Goal: Task Accomplishment & Management: Manage account settings

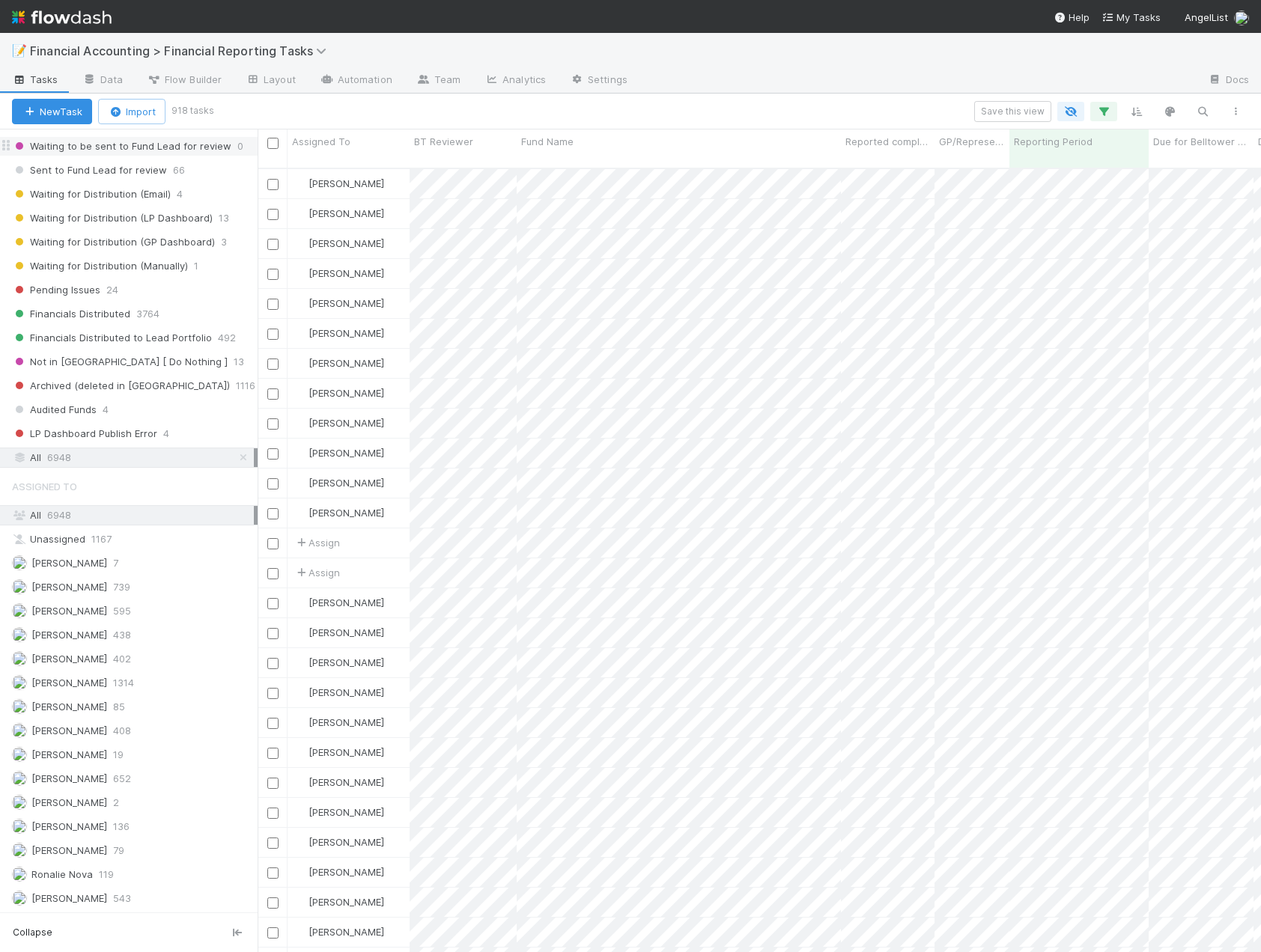
scroll to position [202, 0]
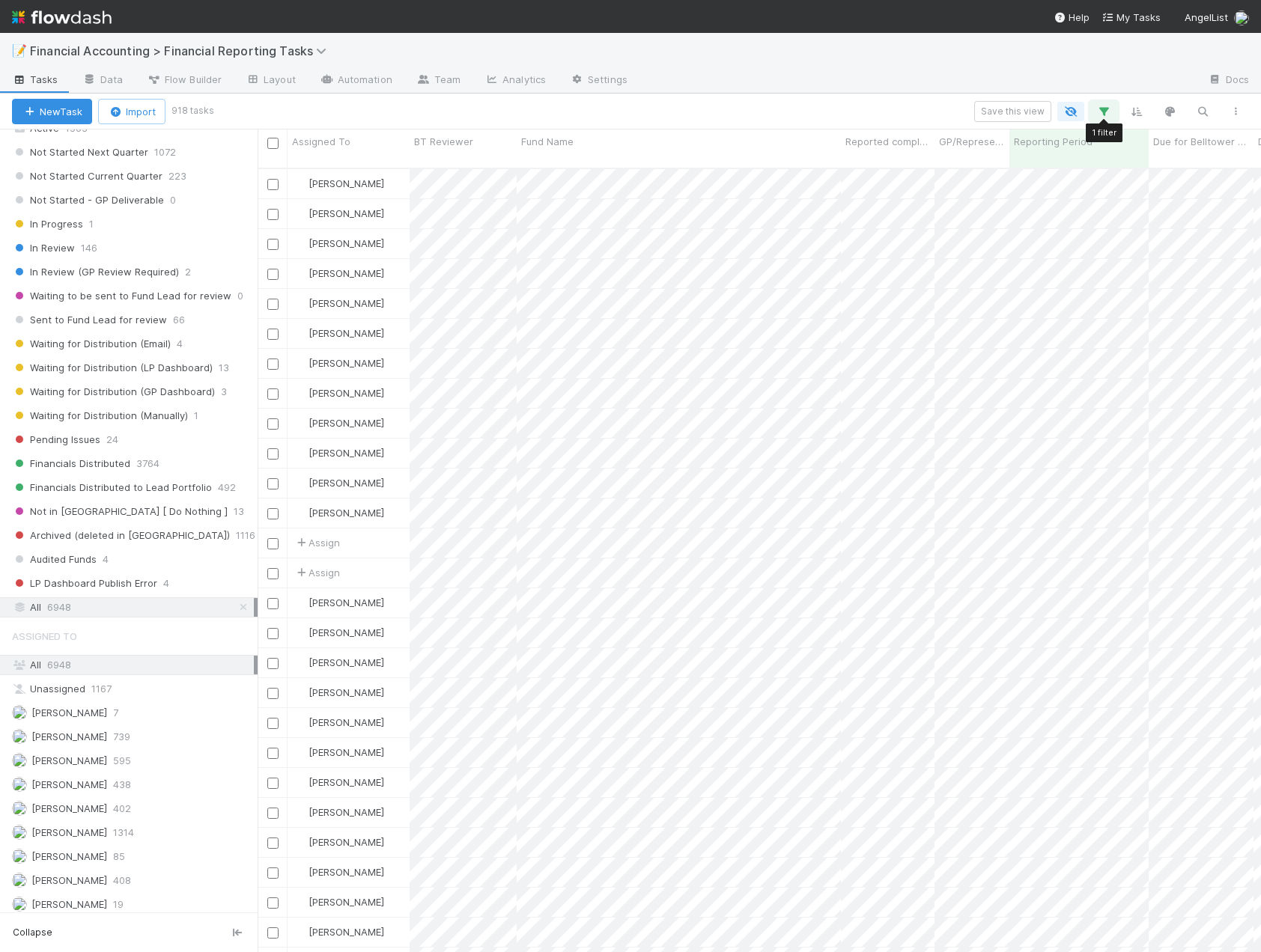
click at [1108, 111] on icon "button" at bounding box center [1103, 111] width 15 height 13
click at [692, 217] on link "And.." at bounding box center [681, 215] width 47 height 21
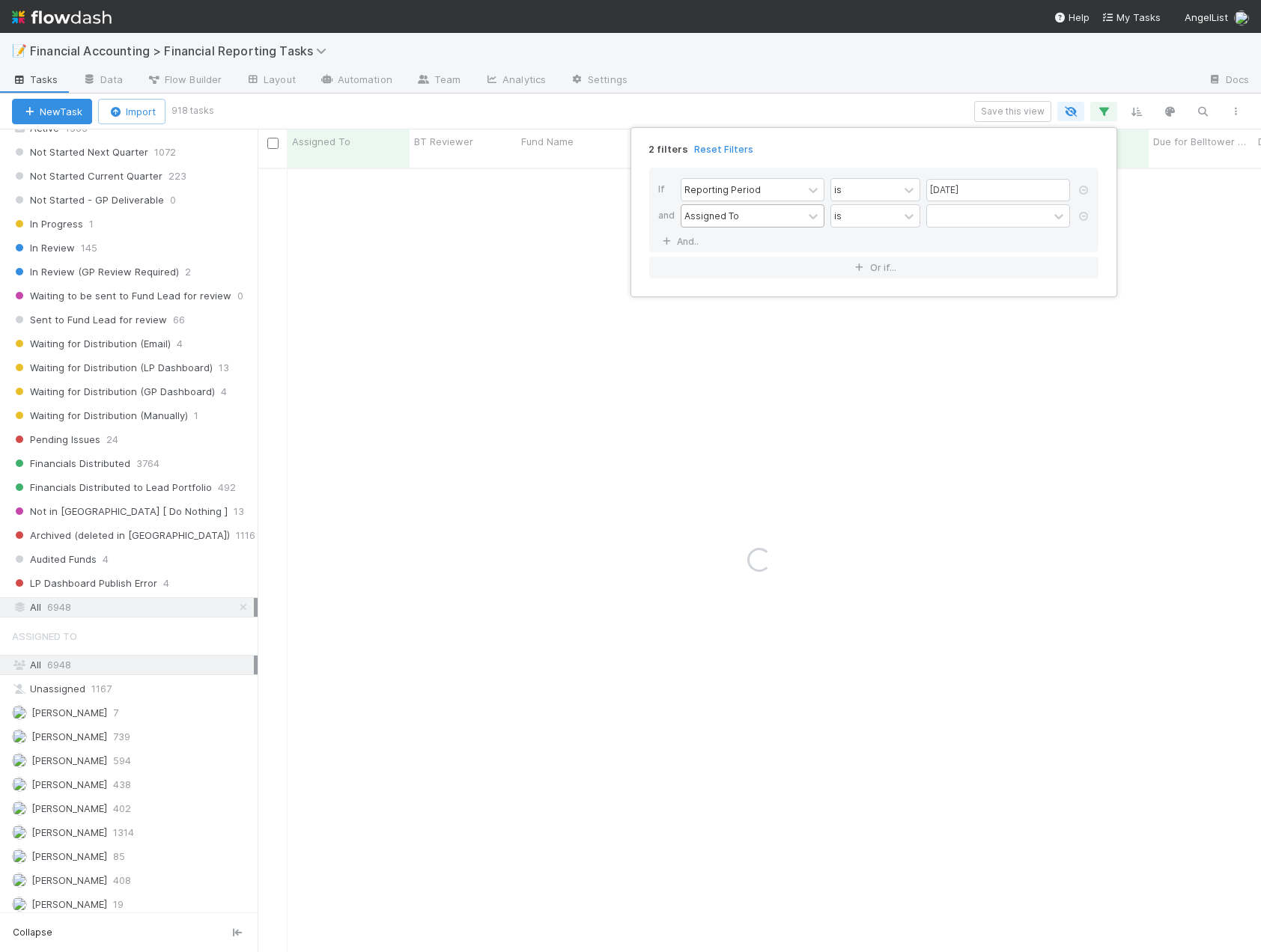
click at [716, 223] on div "Assigned To" at bounding box center [741, 216] width 121 height 21
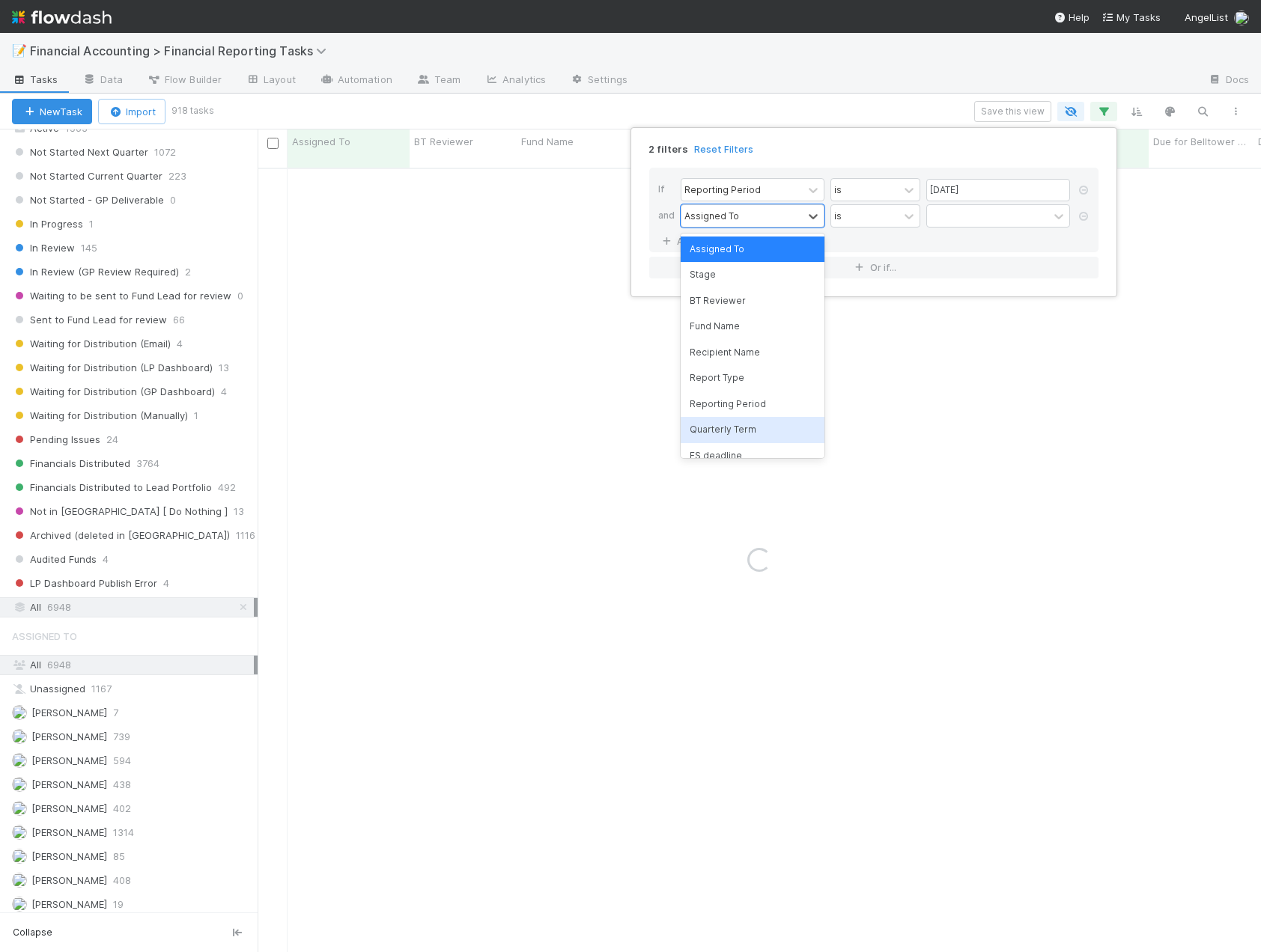
click at [716, 431] on div "Quarterly Term" at bounding box center [753, 429] width 144 height 26
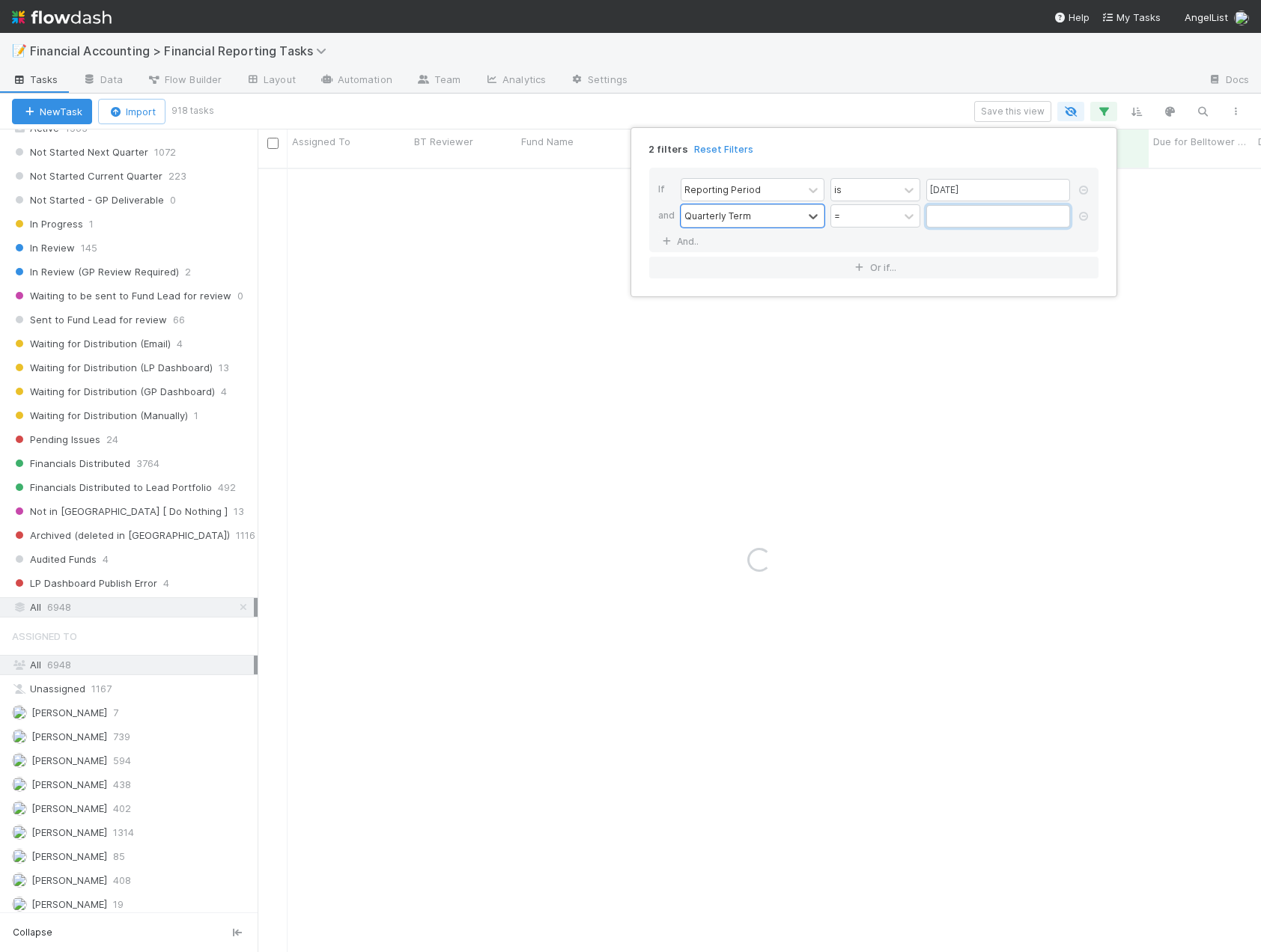
click at [943, 213] on input "text" at bounding box center [998, 216] width 144 height 22
type input "45"
click at [677, 243] on link "And.." at bounding box center [681, 241] width 47 height 21
click at [734, 248] on div "Assigned To" at bounding box center [711, 242] width 54 height 13
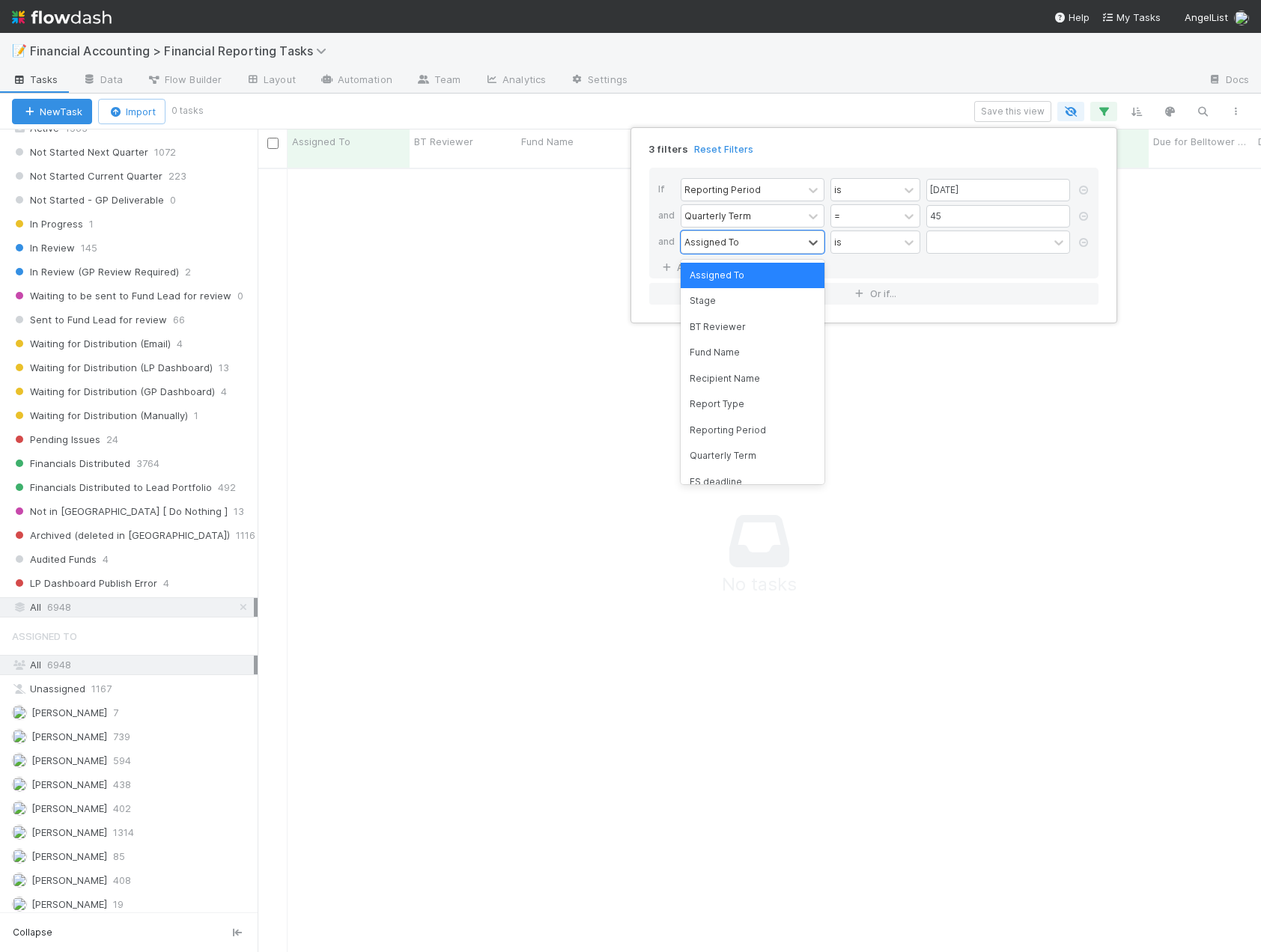
scroll to position [774, 992]
click at [720, 310] on div "Stage" at bounding box center [753, 300] width 144 height 26
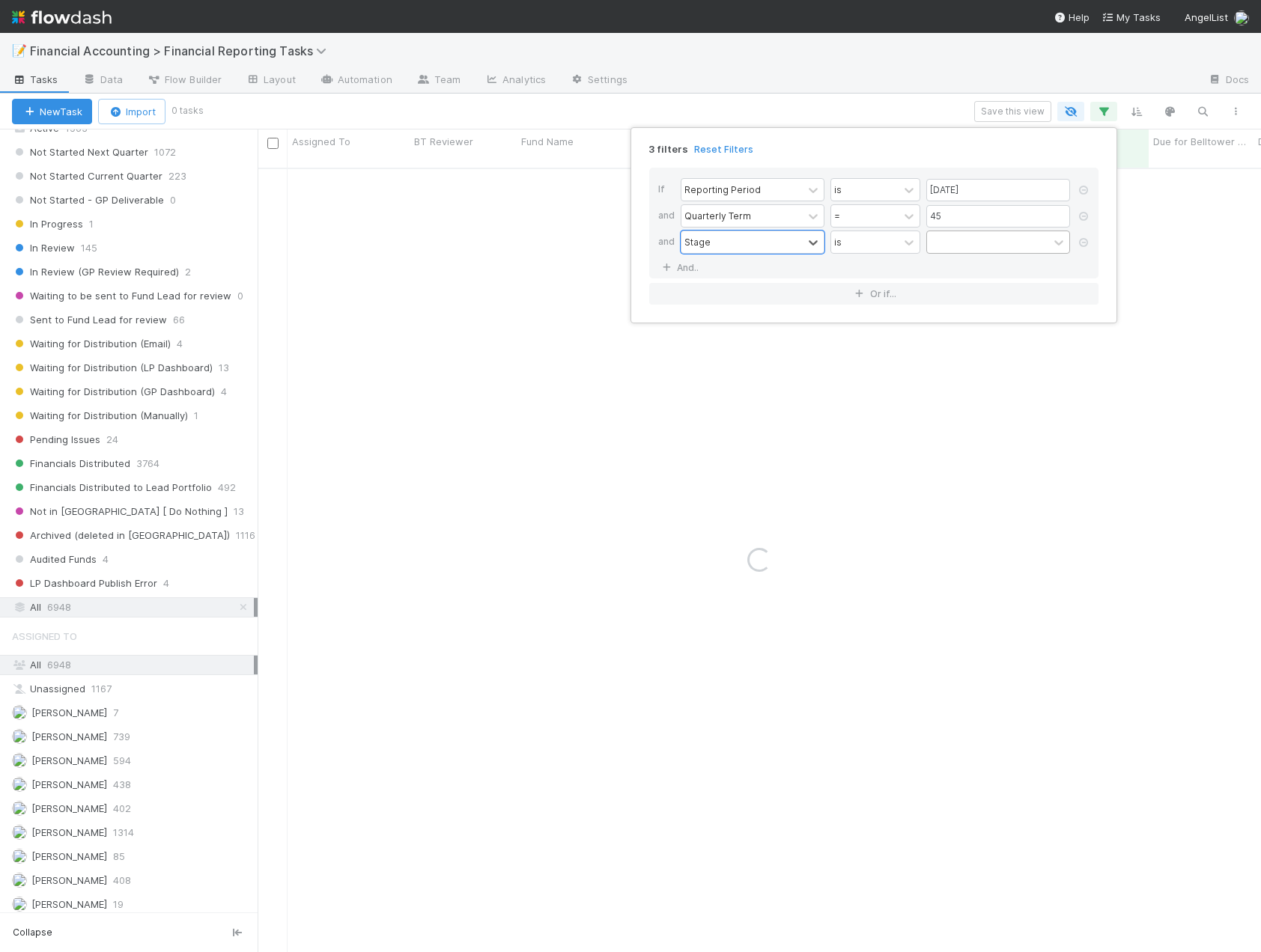
click at [971, 251] on div at bounding box center [987, 242] width 121 height 21
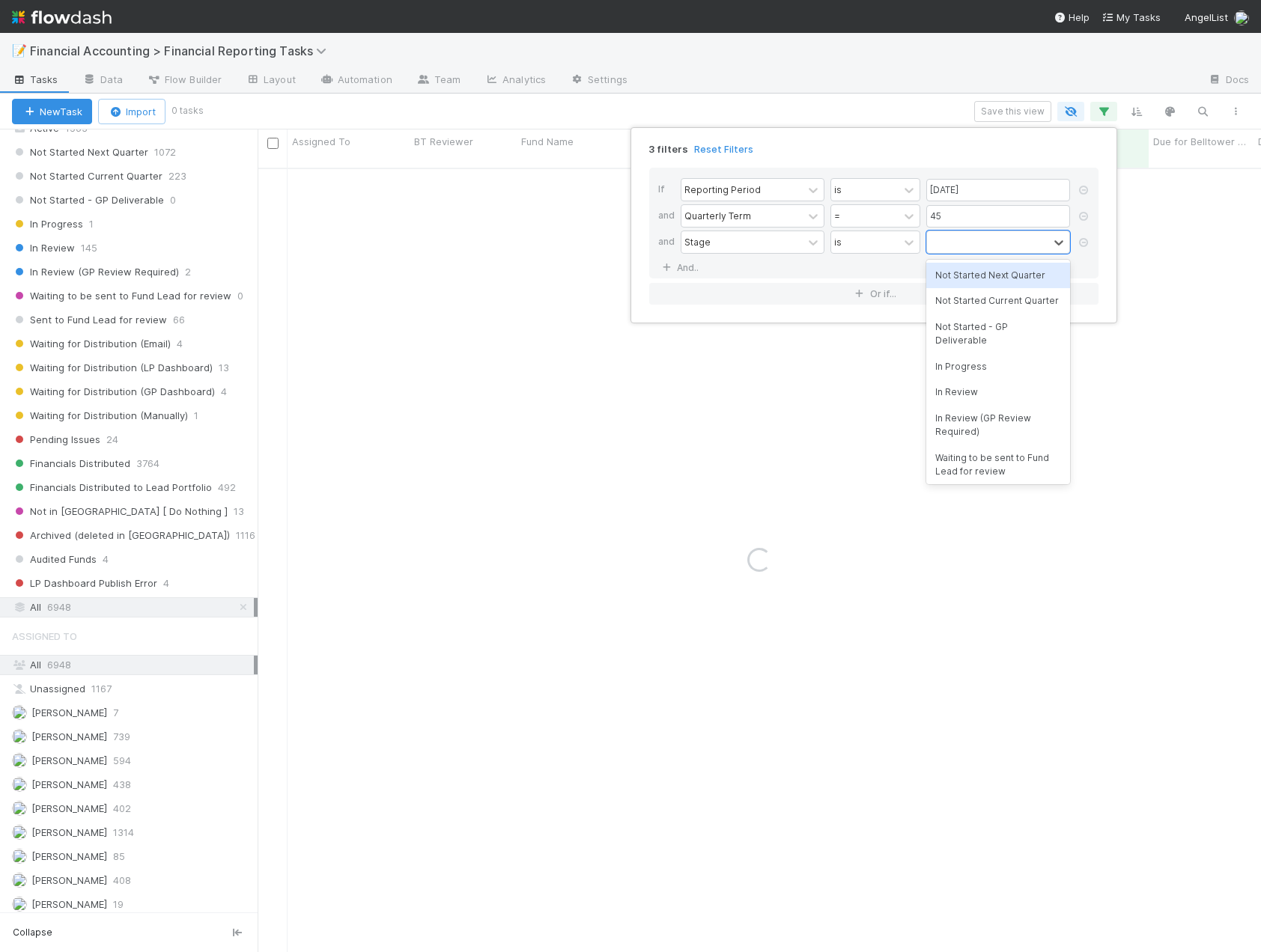
click at [971, 269] on div "Not Started Next Quarter" at bounding box center [998, 275] width 144 height 26
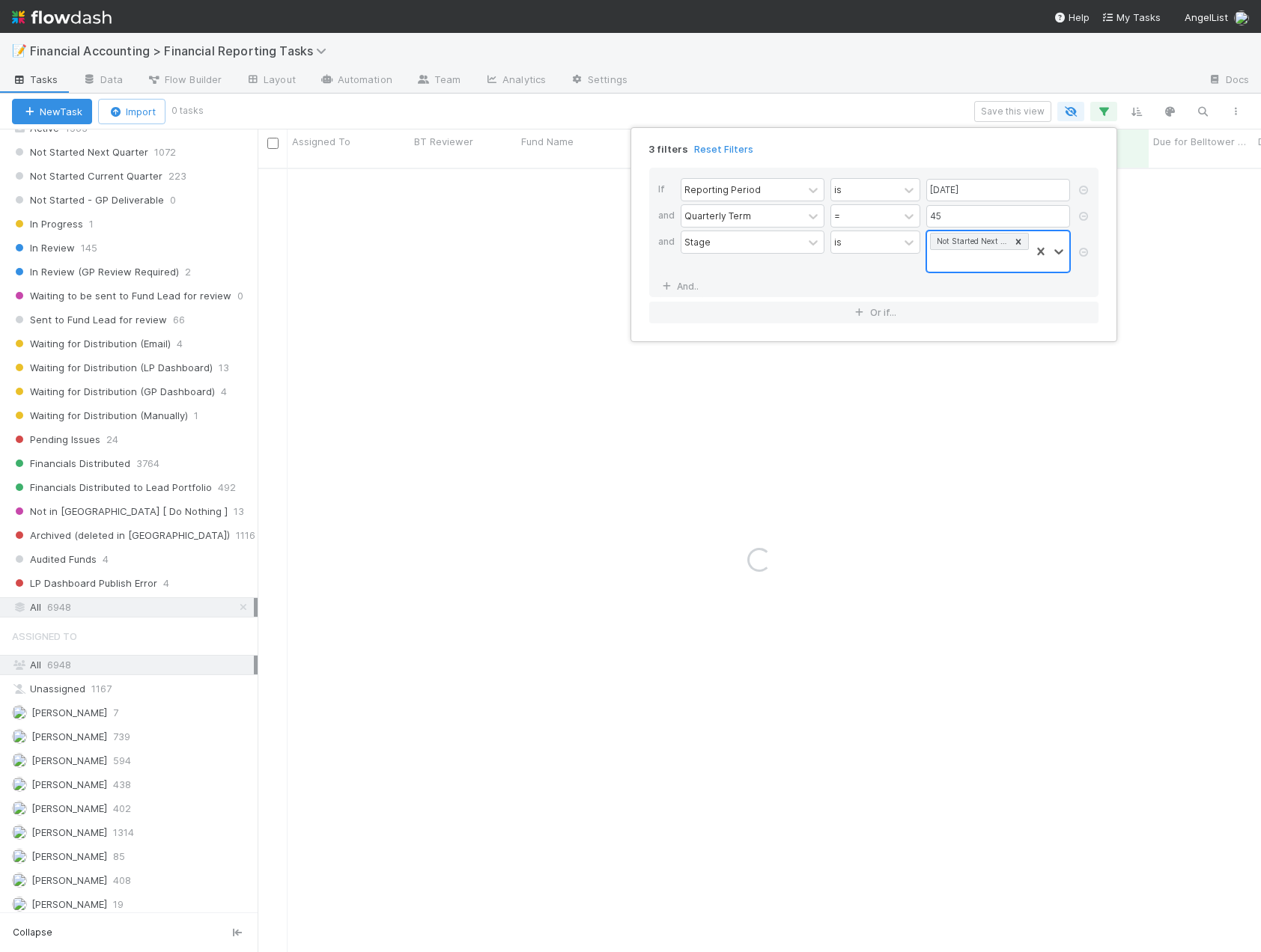
click at [971, 257] on div "Not Started Next Quarter" at bounding box center [978, 251] width 103 height 40
click at [973, 294] on div "Not Started Current Quarter" at bounding box center [998, 294] width 144 height 26
click at [973, 271] on div "Not Started Next Quarter Not Started Current Quarter" at bounding box center [978, 261] width 103 height 59
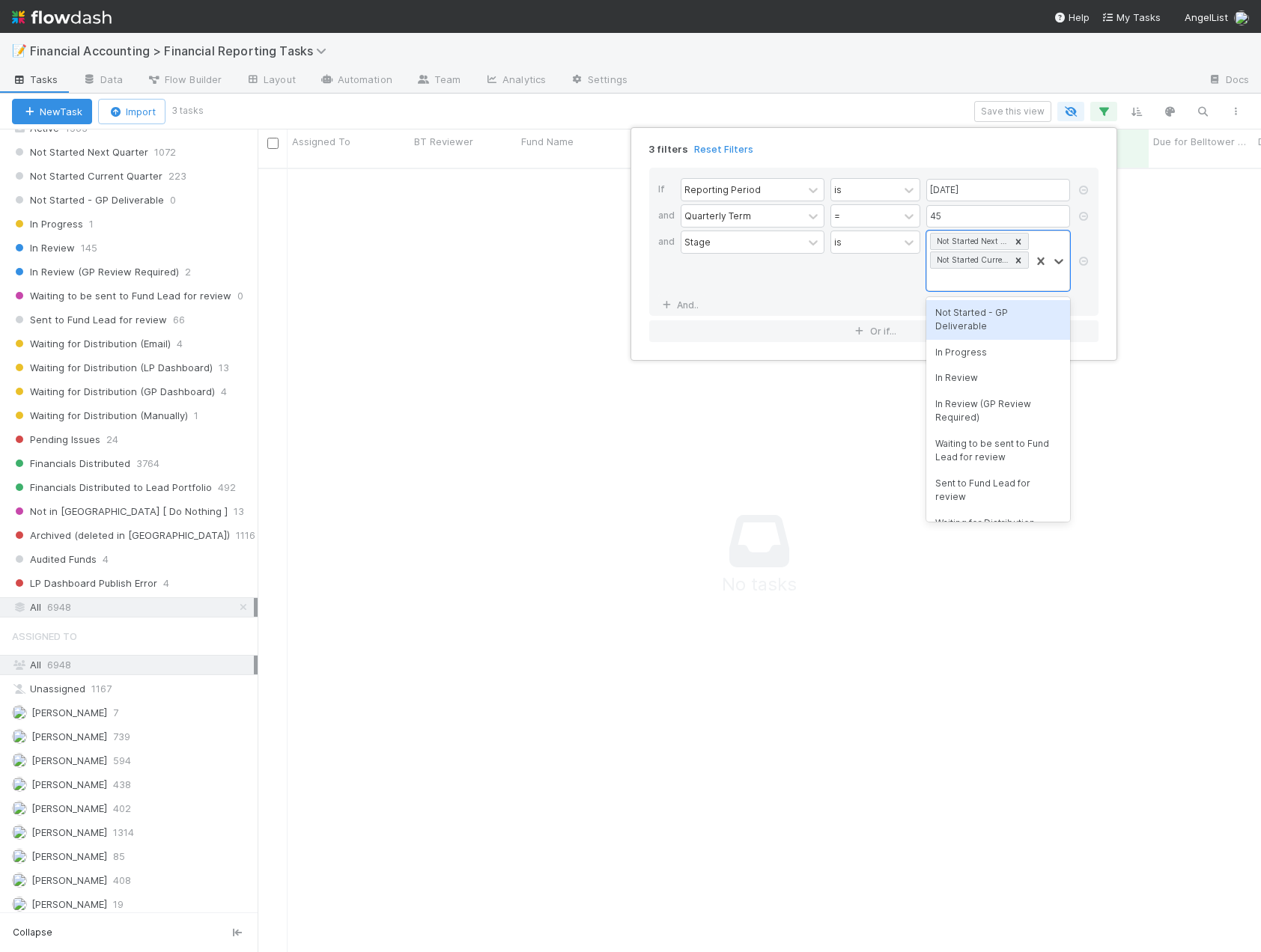
click at [980, 309] on div "Not Started - GP Deliverable" at bounding box center [998, 320] width 144 height 40
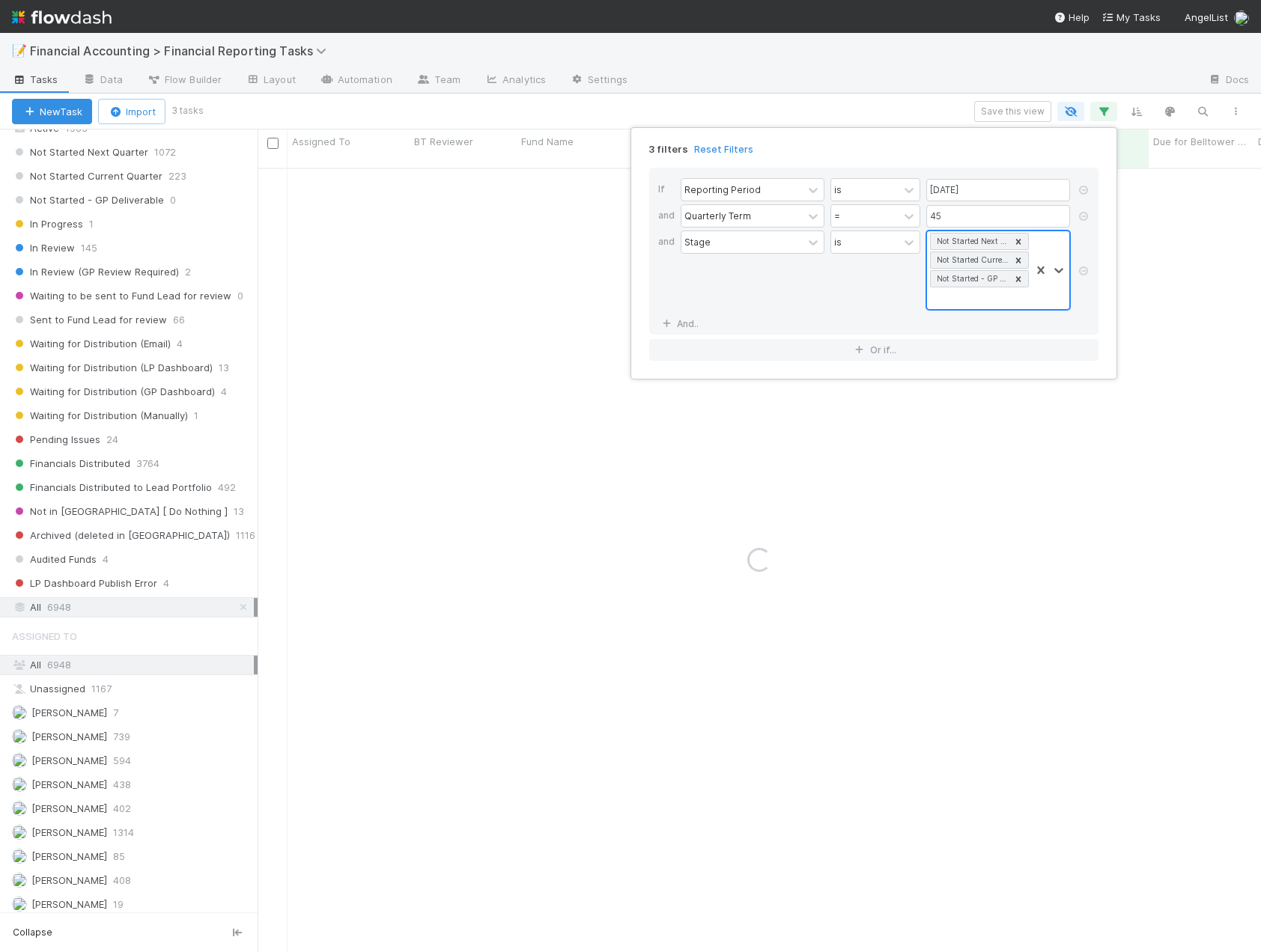
click at [981, 291] on div "Not Started Next Quarter Not Started Current Quarter Not Started - GP Deliverab…" at bounding box center [978, 270] width 103 height 78
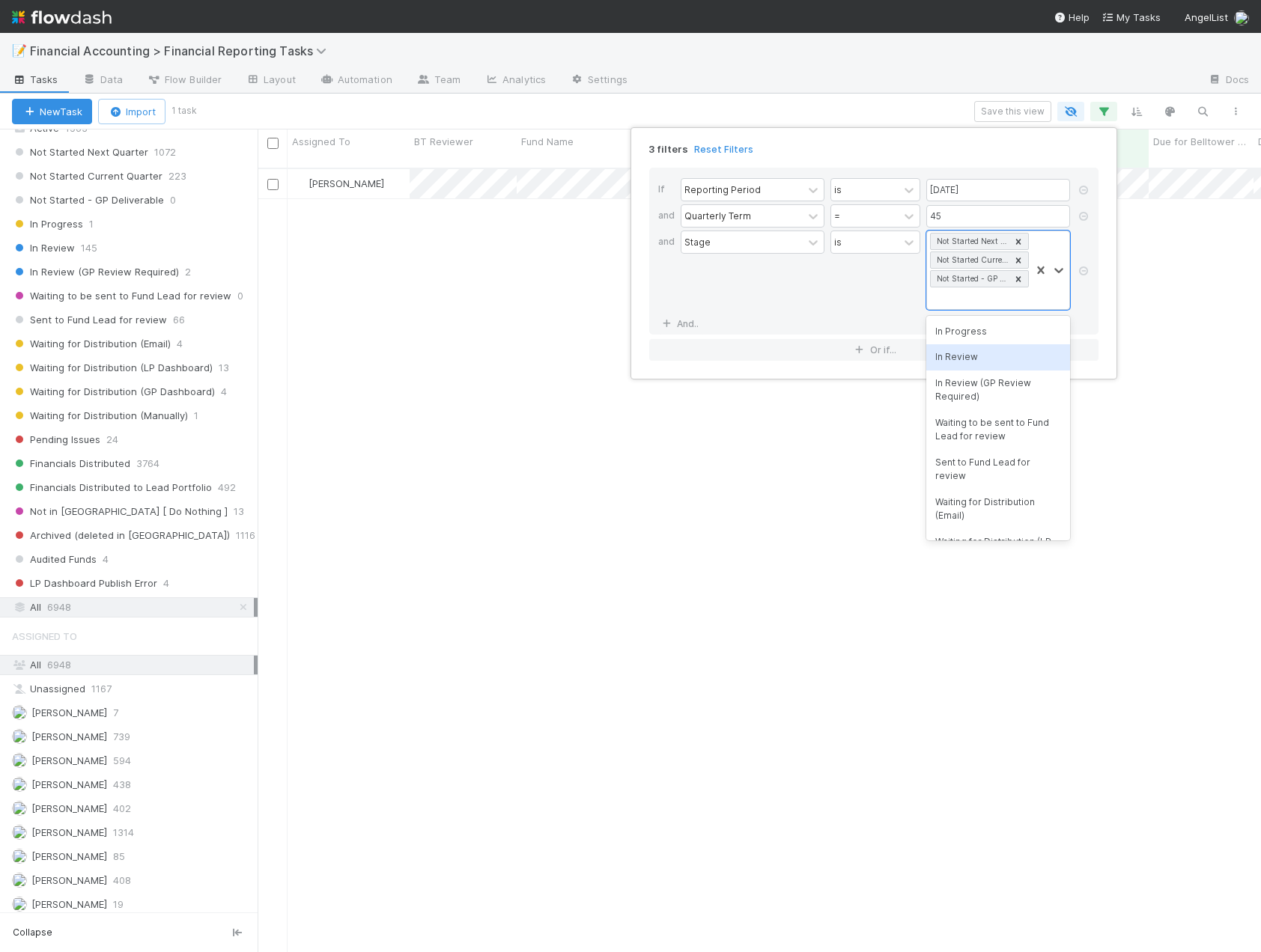
scroll to position [785, 992]
click at [985, 332] on div "In Progress" at bounding box center [998, 331] width 144 height 26
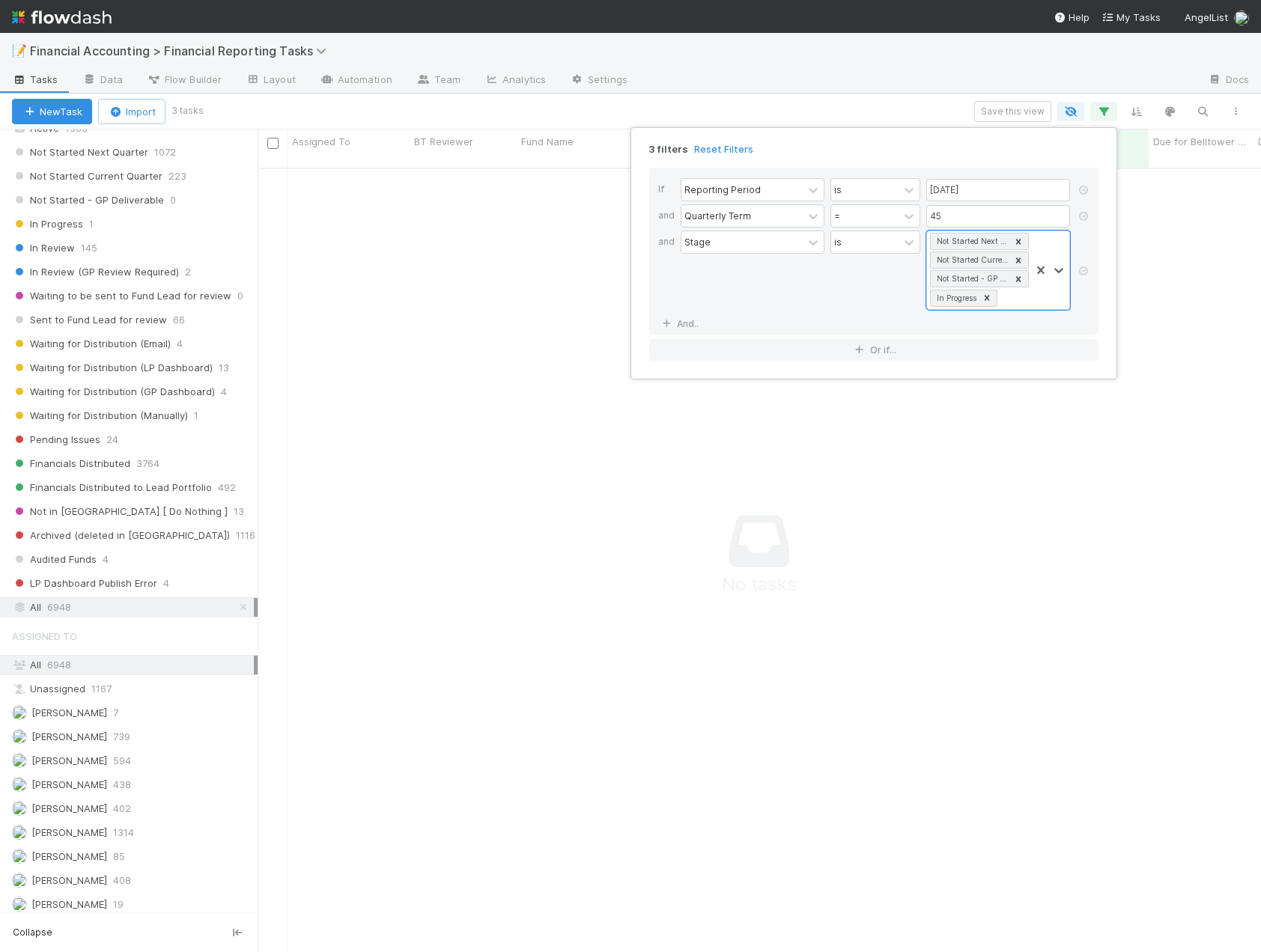
scroll to position [774, 992]
click at [1013, 297] on div "Not Started Next Quarter Not Started Current Quarter Not Started - GP Deliverab…" at bounding box center [978, 270] width 103 height 78
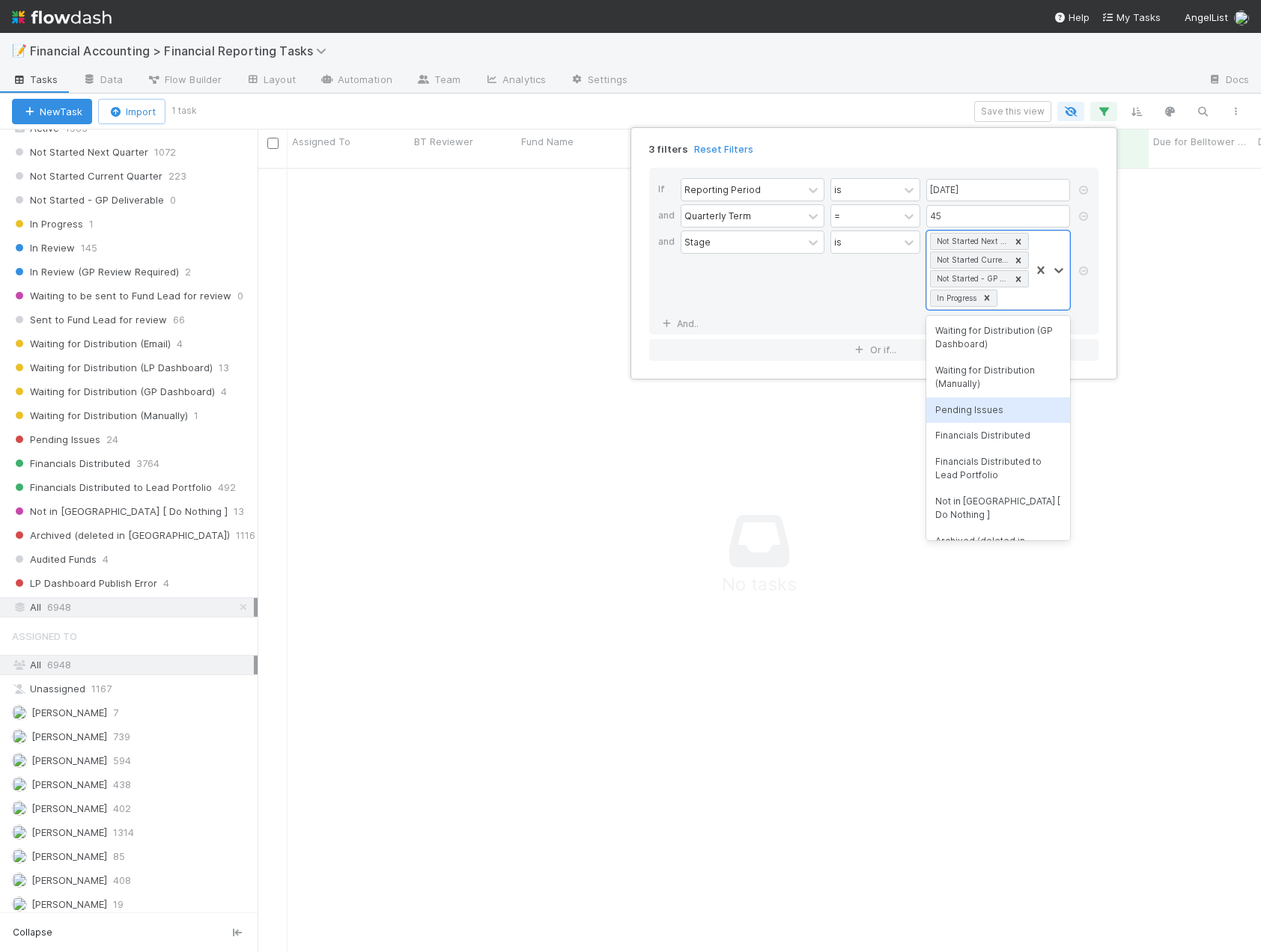
click at [987, 419] on div "Pending Issues" at bounding box center [998, 410] width 144 height 26
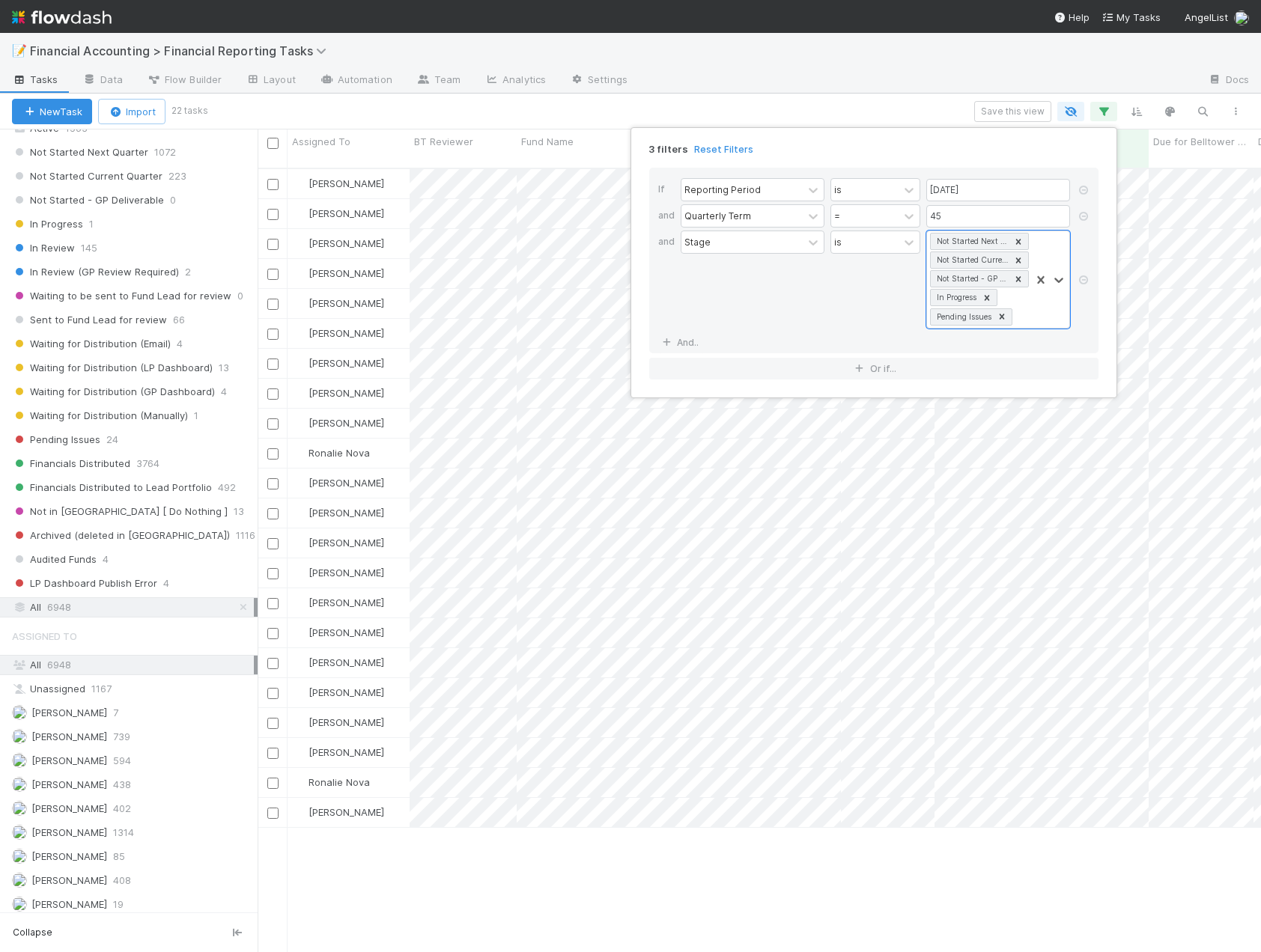
scroll to position [785, 992]
click at [896, 112] on div "3 filters Reset Filters If Reporting Period is 06/30/2025 and Quarterly Term = …" at bounding box center [630, 476] width 1261 height 952
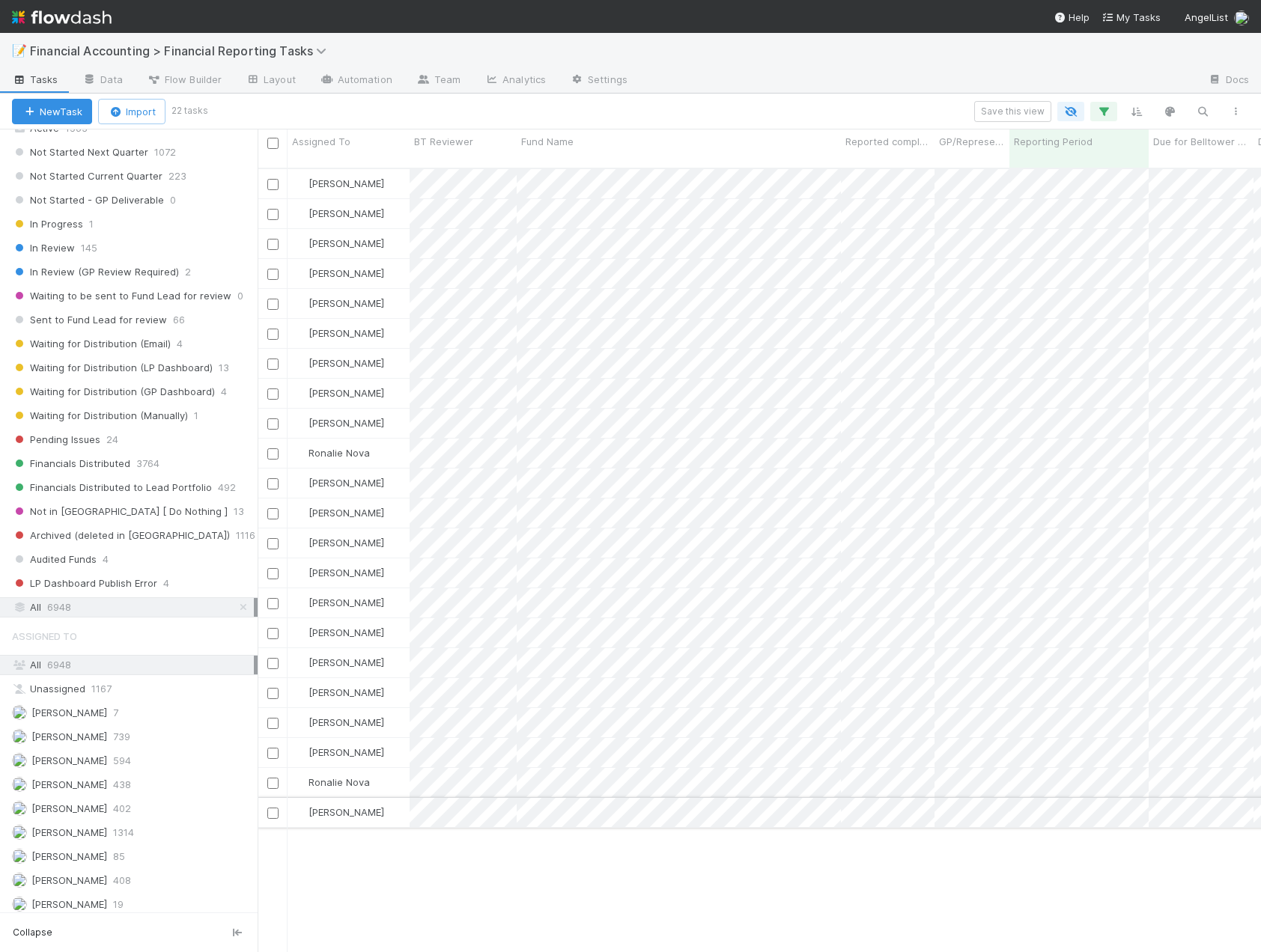
click at [369, 801] on div "[PERSON_NAME]" at bounding box center [348, 812] width 122 height 29
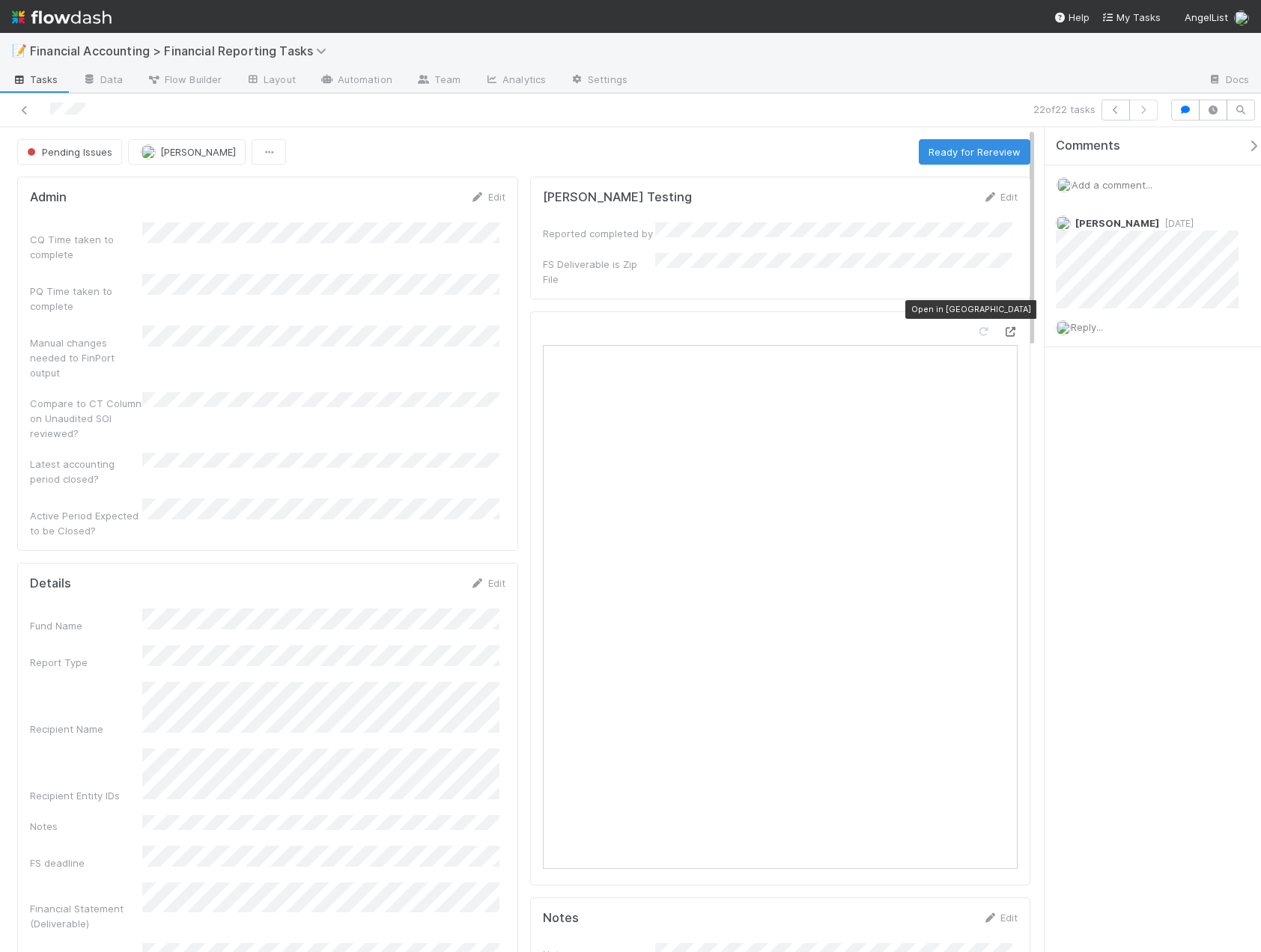
click at [1003, 327] on icon at bounding box center [1010, 332] width 15 height 10
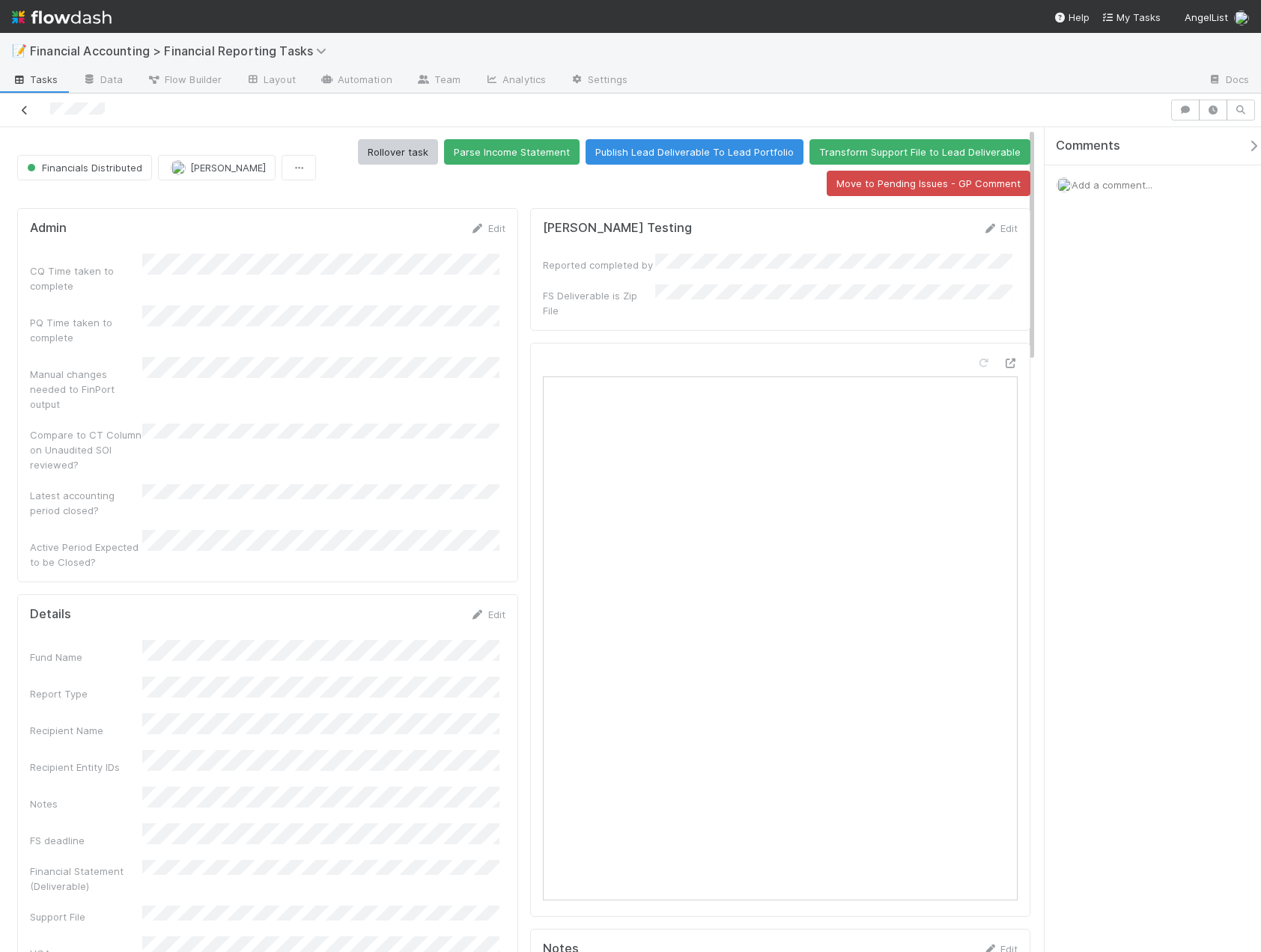
click at [24, 115] on link at bounding box center [25, 110] width 15 height 15
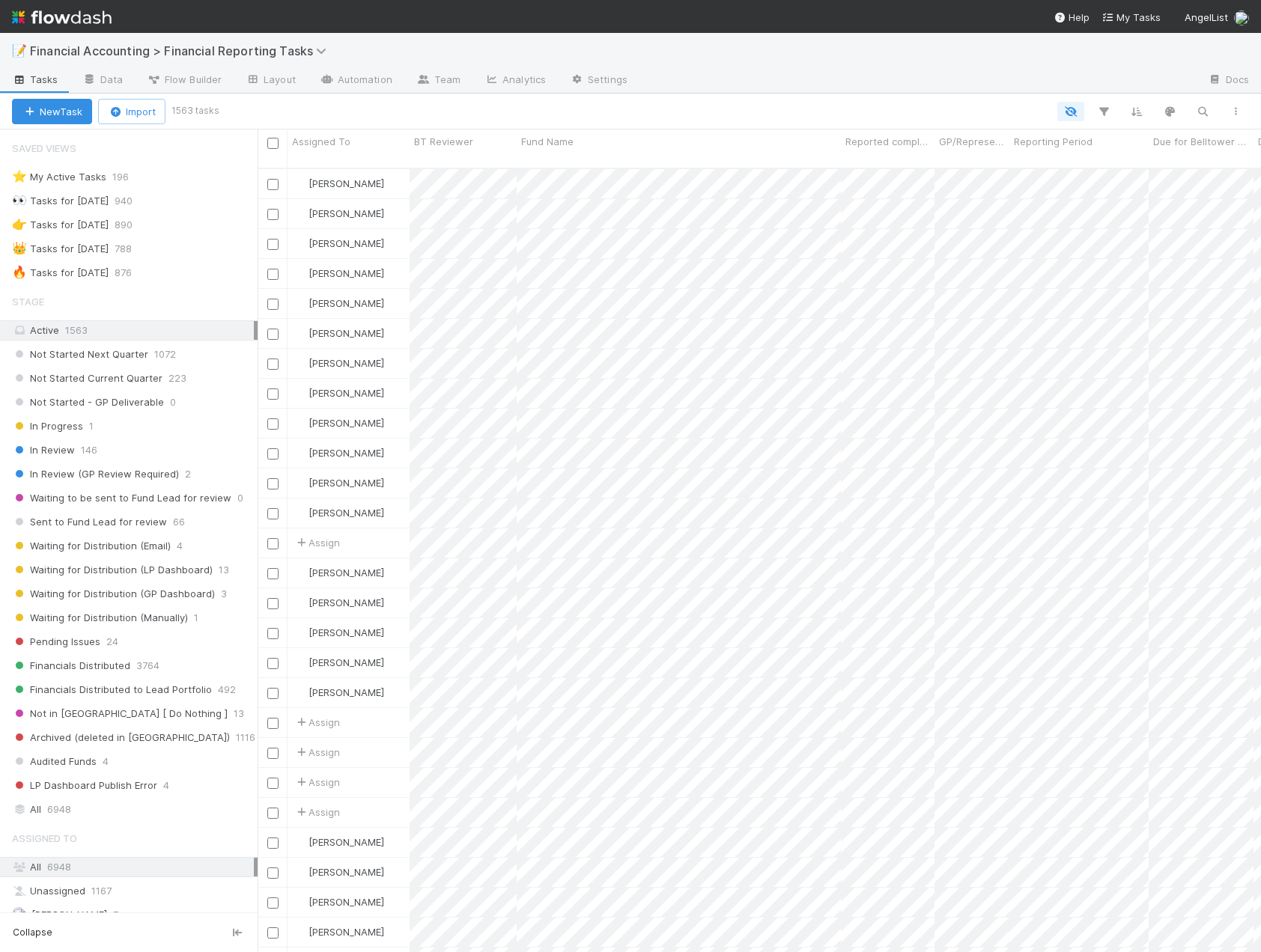
scroll to position [224, 0]
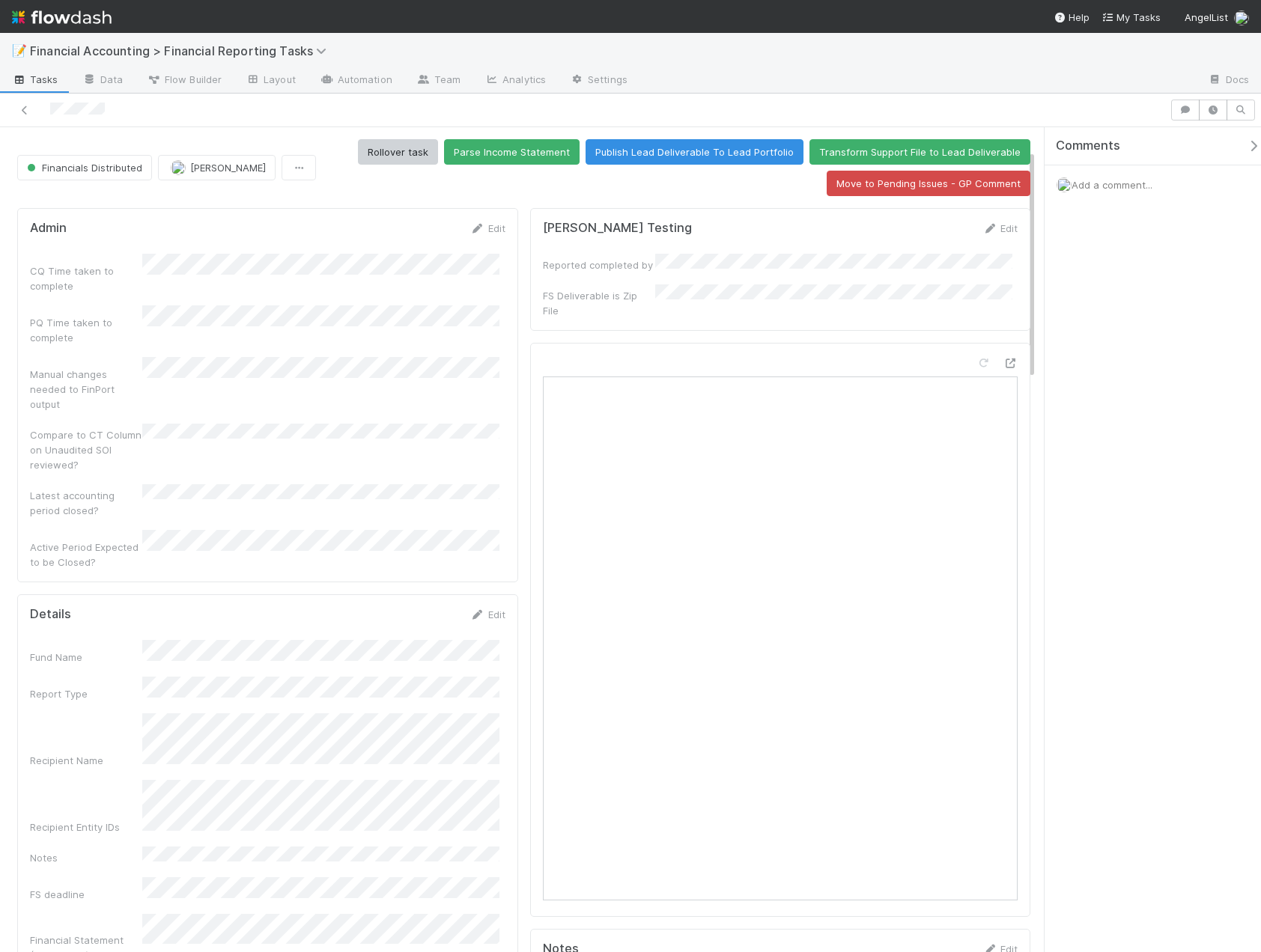
scroll to position [449, 0]
